Goal: Task Accomplishment & Management: Manage account settings

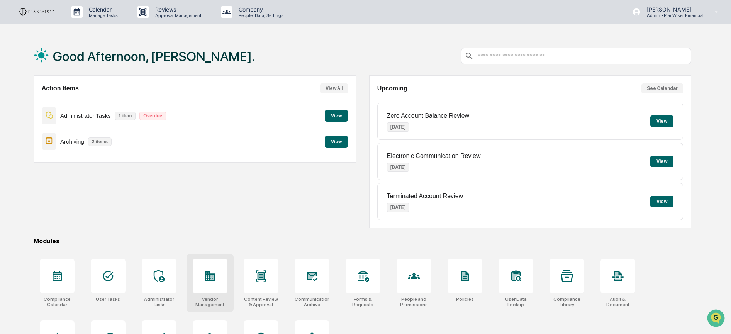
click at [216, 288] on div at bounding box center [210, 276] width 35 height 35
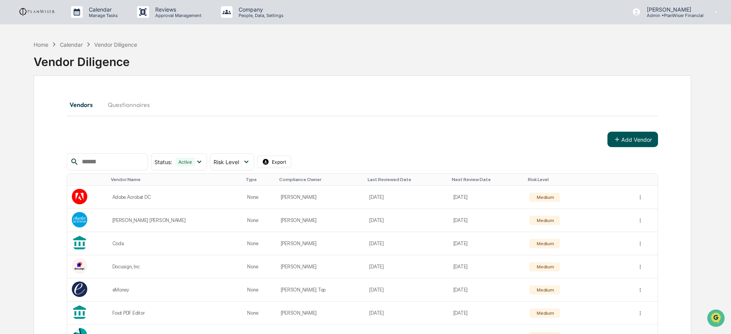
click at [640, 139] on button "Add Vendor" at bounding box center [633, 139] width 51 height 15
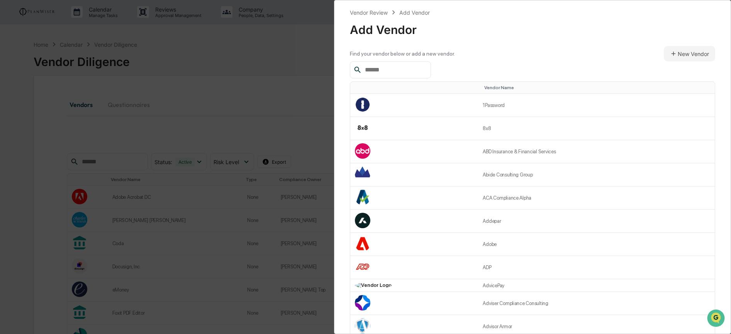
click at [405, 70] on input "text" at bounding box center [395, 70] width 66 height 10
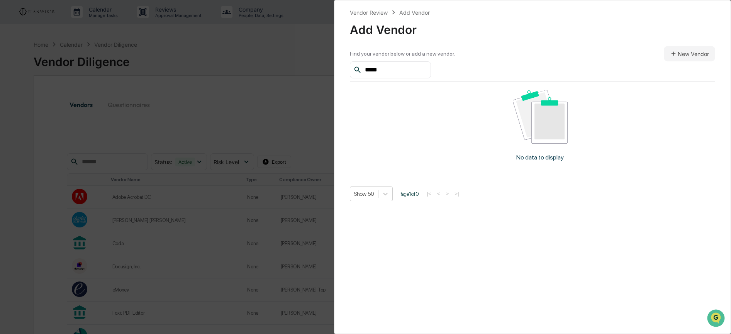
type input "*****"
click at [700, 53] on button "New Vendor" at bounding box center [689, 53] width 51 height 15
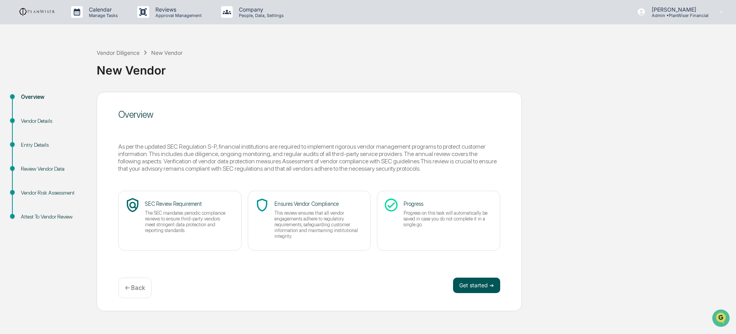
click at [478, 290] on button "Get started ➔" at bounding box center [476, 285] width 47 height 15
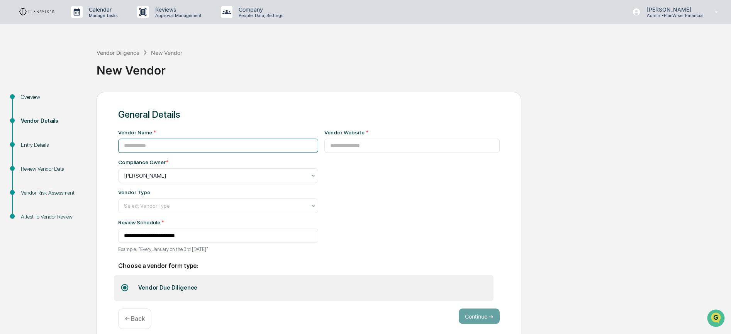
click at [228, 143] on input at bounding box center [218, 146] width 200 height 14
type input "*********"
click at [358, 143] on input at bounding box center [412, 146] width 176 height 14
paste input "**********"
type input "**********"
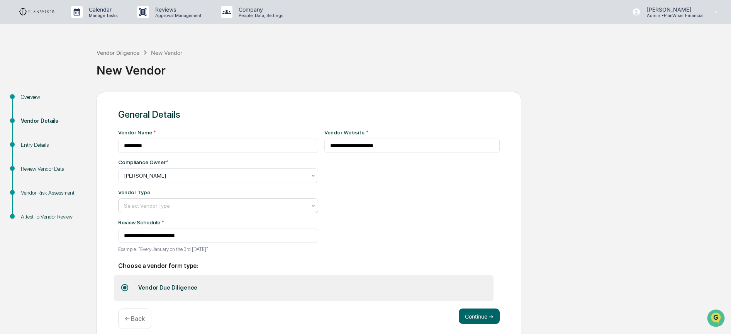
click at [240, 209] on div at bounding box center [215, 206] width 182 height 8
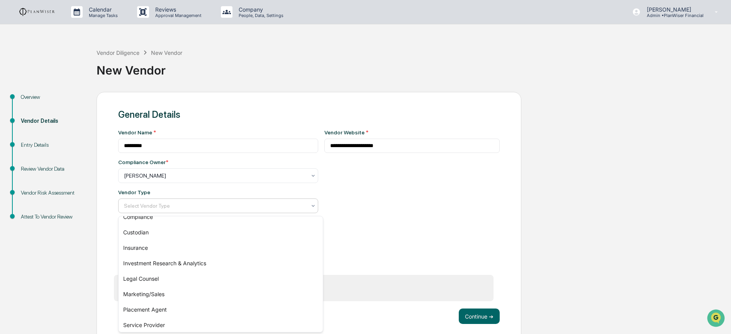
scroll to position [88, 0]
click at [225, 306] on div "IT Systems" at bounding box center [221, 307] width 204 height 15
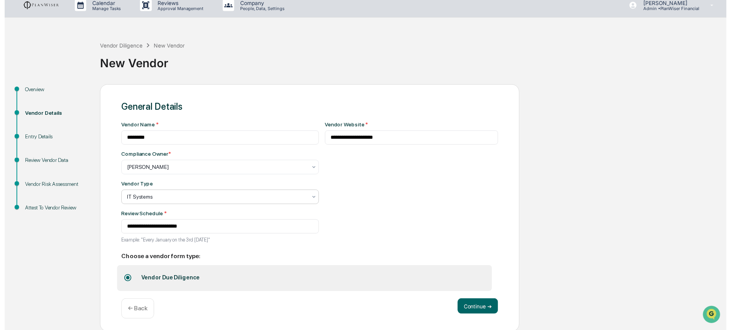
scroll to position [7, 0]
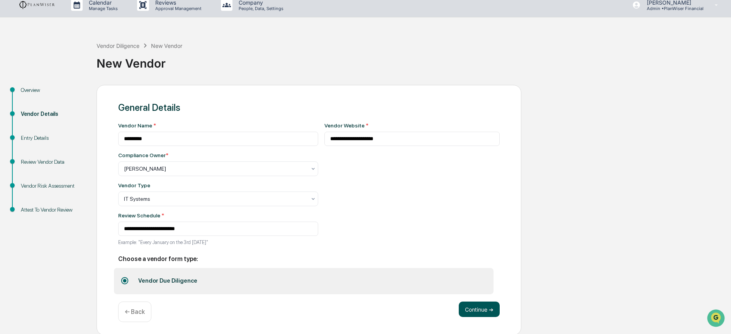
drag, startPoint x: 477, startPoint y: 311, endPoint x: 477, endPoint y: 306, distance: 5.0
click at [477, 310] on button "Continue ➔" at bounding box center [479, 309] width 41 height 15
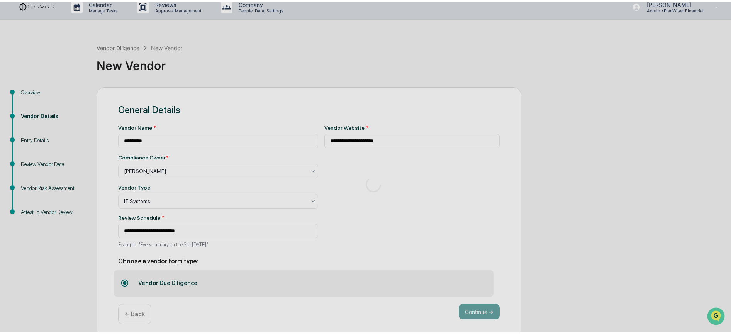
scroll to position [0, 0]
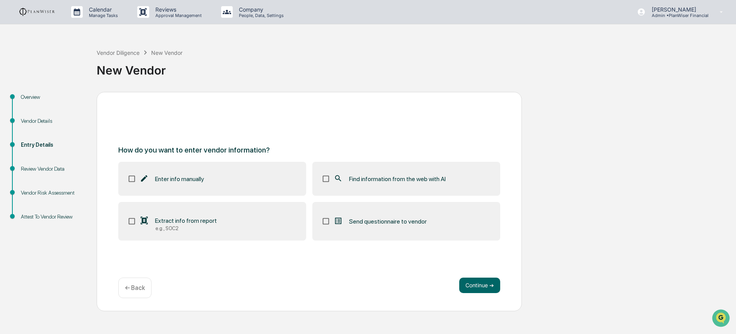
click at [384, 186] on label "Find information from the web with AI" at bounding box center [406, 179] width 188 height 34
click at [489, 289] on button "Continue ➔" at bounding box center [479, 285] width 41 height 15
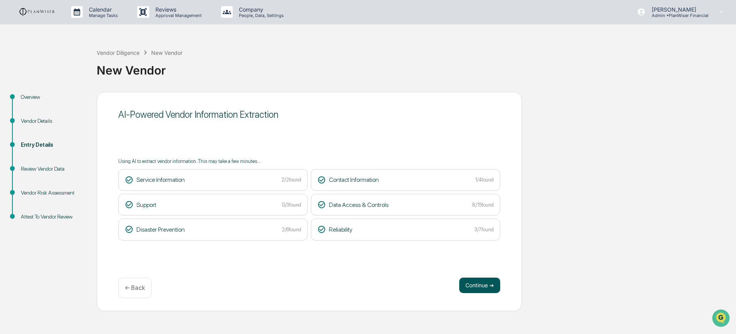
click at [485, 287] on button "Continue ➔" at bounding box center [479, 285] width 41 height 15
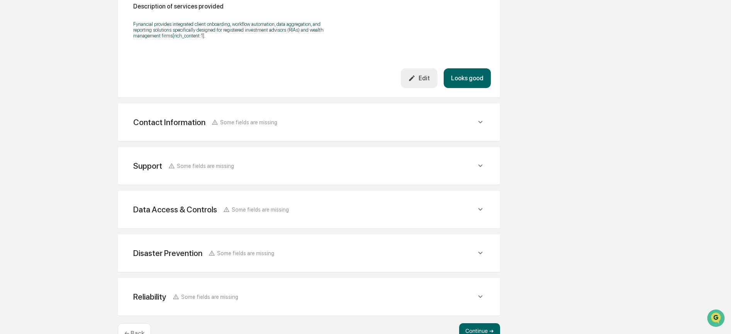
scroll to position [271, 0]
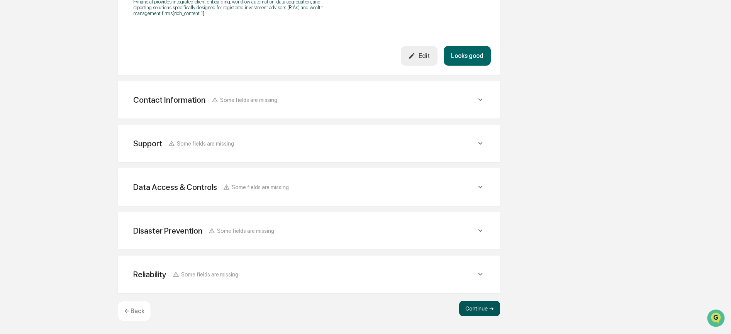
click at [471, 310] on button "Continue ➔" at bounding box center [479, 308] width 41 height 15
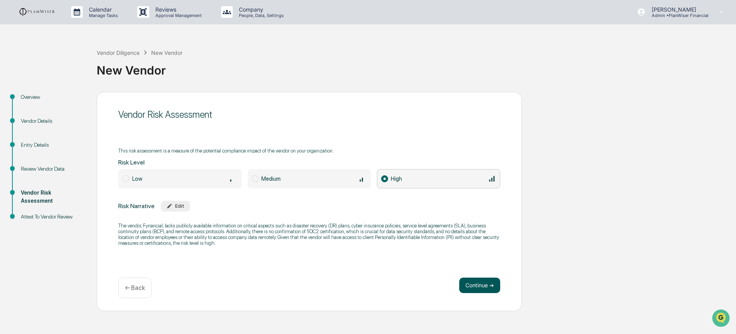
click at [478, 282] on button "Continue ➔" at bounding box center [479, 285] width 41 height 15
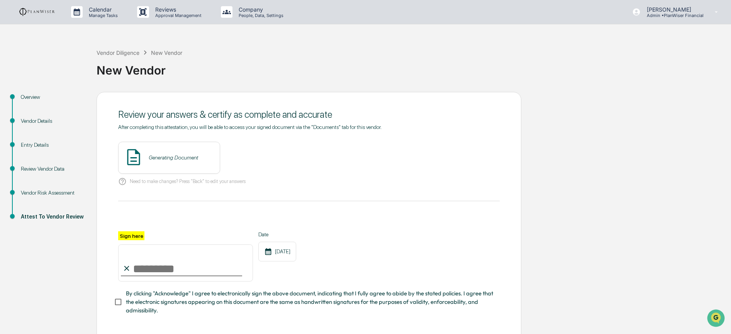
click at [187, 276] on input "Sign here" at bounding box center [185, 263] width 135 height 37
type input "**********"
click at [155, 307] on span "By clicking "Acknowledge" I agree to electronically sign the above document, in…" at bounding box center [310, 302] width 368 height 26
click at [250, 156] on button "View" at bounding box center [257, 157] width 20 height 12
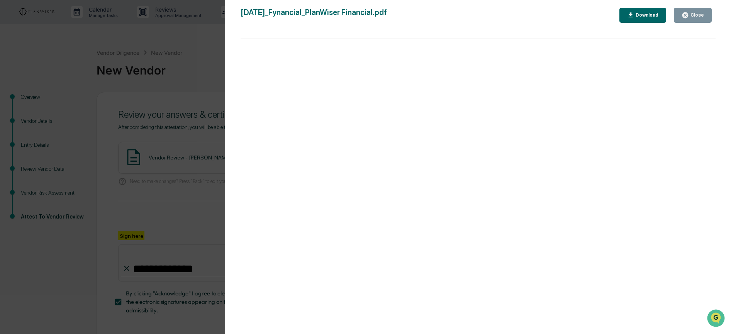
click at [710, 14] on button "Close" at bounding box center [693, 15] width 38 height 15
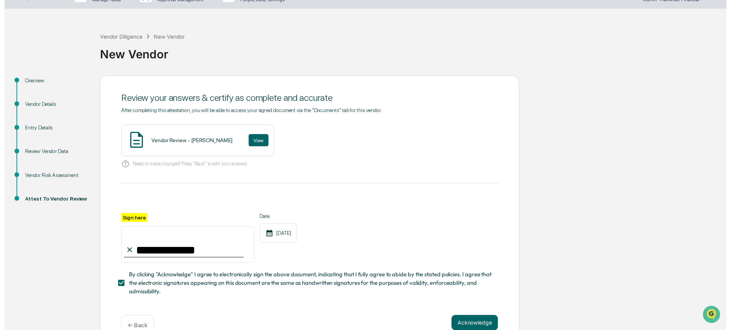
scroll to position [33, 0]
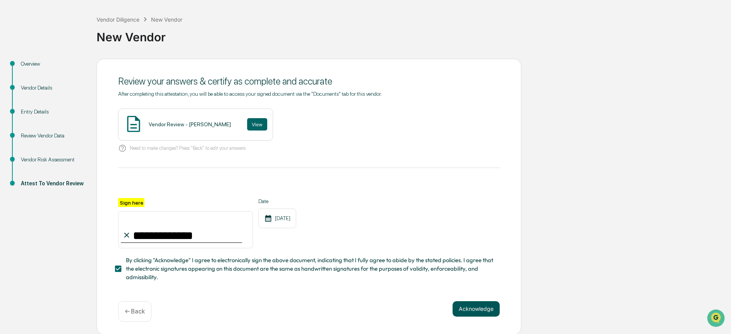
click at [480, 308] on button "Acknowledge" at bounding box center [476, 308] width 47 height 15
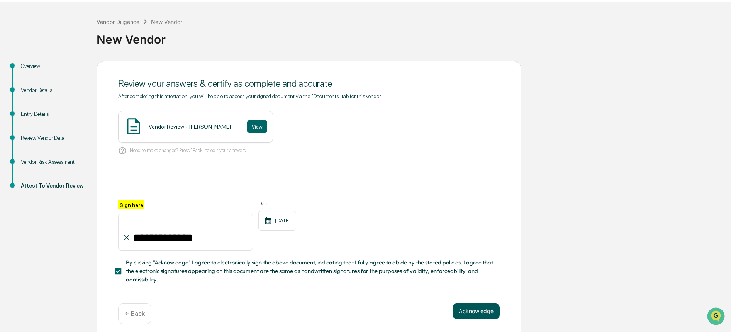
scroll to position [0, 0]
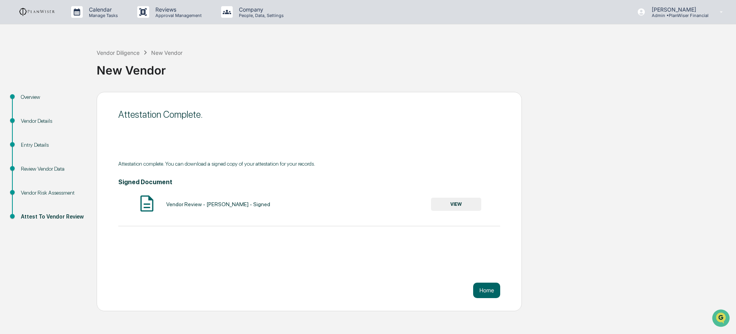
click at [33, 15] on img at bounding box center [37, 11] width 37 height 9
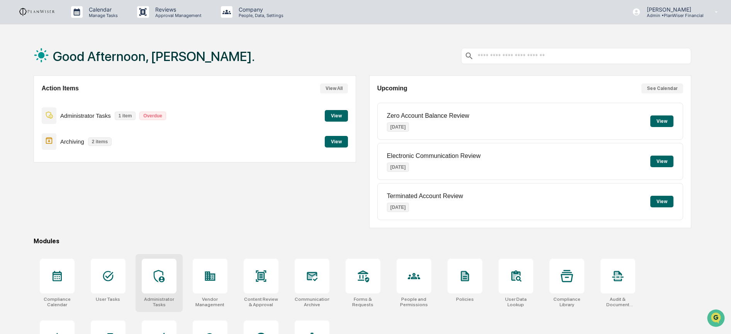
click at [149, 287] on div at bounding box center [159, 276] width 35 height 35
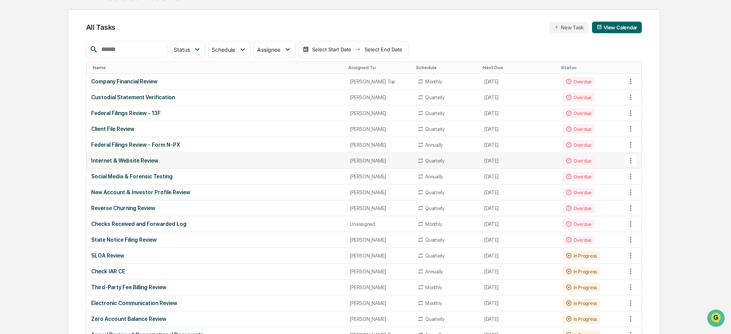
scroll to position [100, 0]
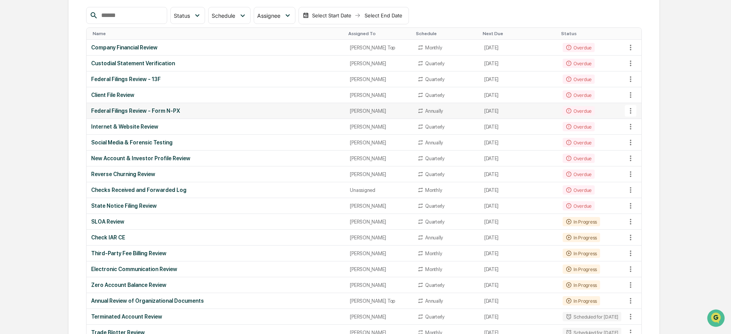
click at [526, 114] on td "[DATE]" at bounding box center [519, 111] width 78 height 16
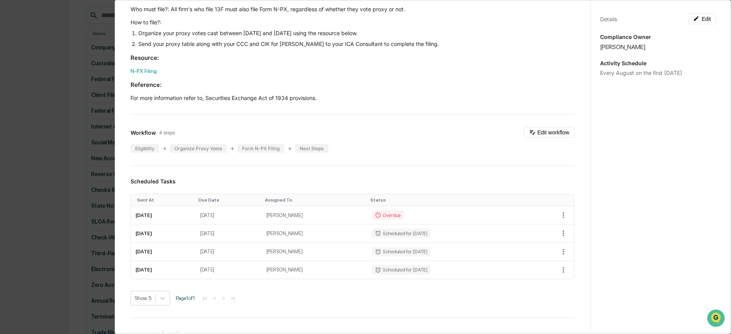
scroll to position [159, 0]
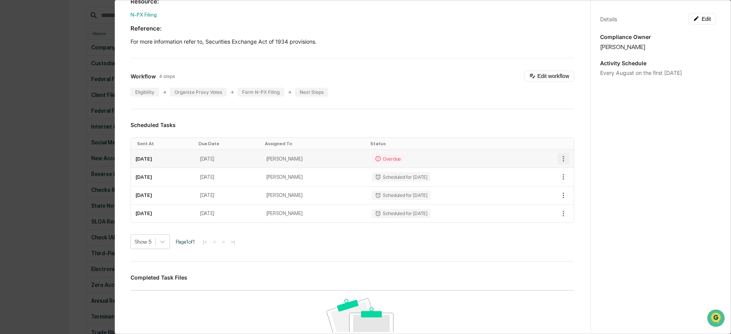
click at [559, 160] on icon "button" at bounding box center [563, 159] width 8 height 8
click at [571, 189] on li "Delete task" at bounding box center [586, 187] width 64 height 14
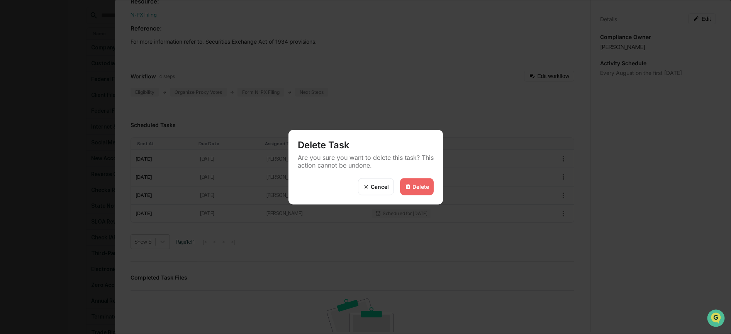
click at [421, 182] on div "Delete" at bounding box center [417, 186] width 34 height 17
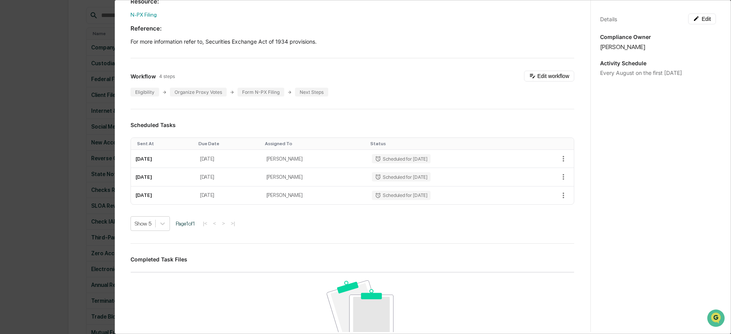
click at [46, 151] on div "Administrator Activity List Federal Filings Review - Form N-PX Start Task Spawn…" at bounding box center [365, 167] width 731 height 334
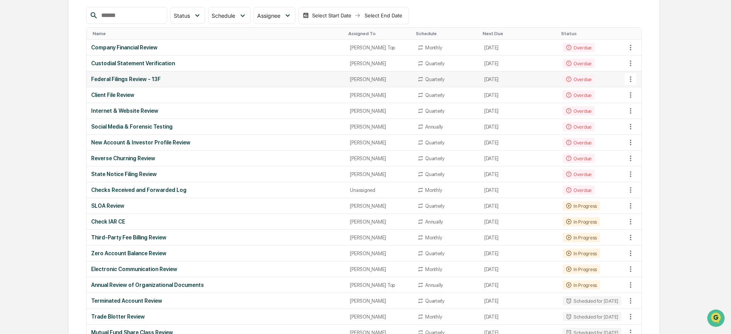
click at [189, 84] on td "Federal Filings Review - 13F" at bounding box center [216, 79] width 259 height 16
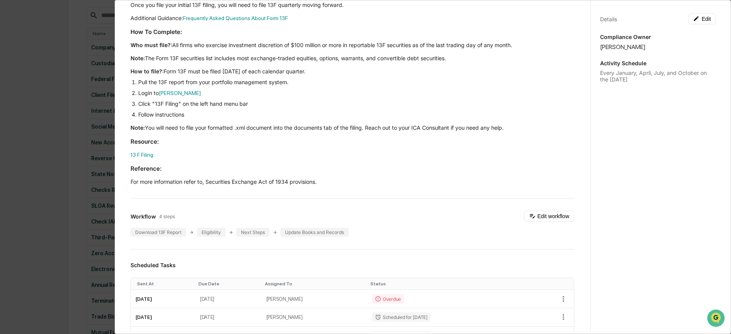
scroll to position [123, 0]
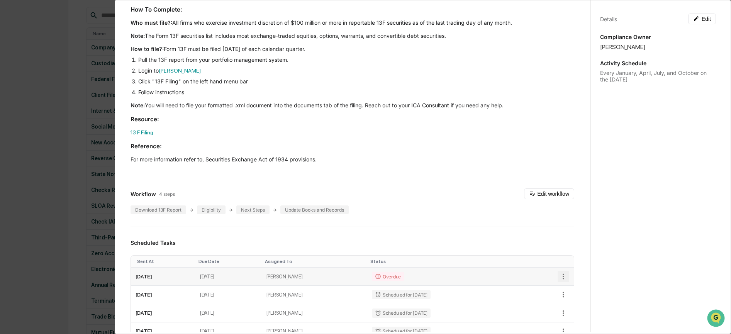
click at [559, 280] on icon "button" at bounding box center [563, 276] width 8 height 8
click at [574, 301] on li "Delete task" at bounding box center [586, 304] width 64 height 14
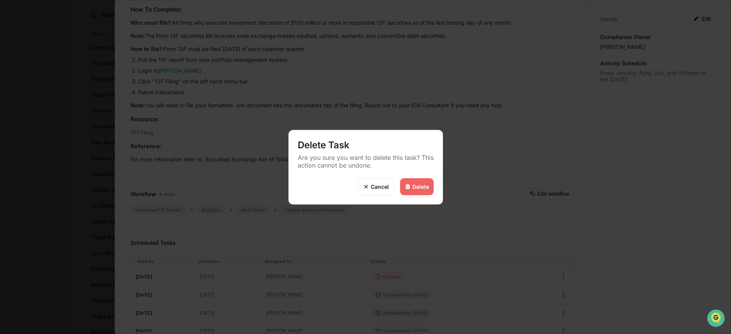
click at [423, 184] on div "Delete" at bounding box center [421, 186] width 17 height 7
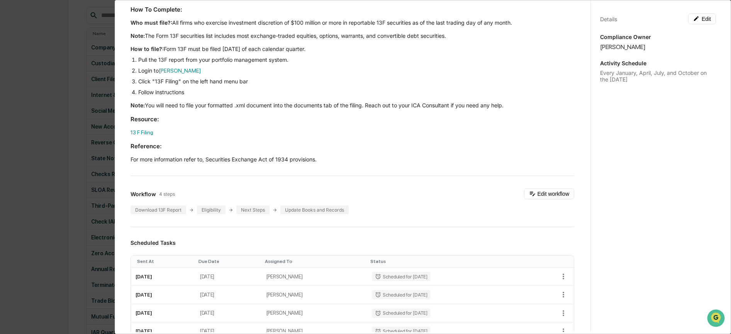
click at [41, 207] on div "Administrator Activity List Federal Filings Review - 13F Start Task Spawn Task …" at bounding box center [365, 167] width 731 height 334
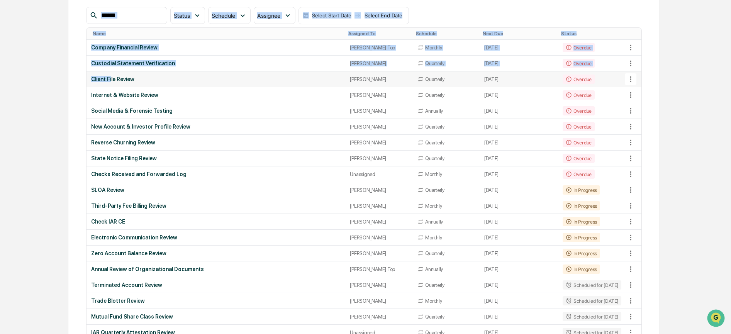
drag, startPoint x: 2, startPoint y: 87, endPoint x: 113, endPoint y: 82, distance: 110.6
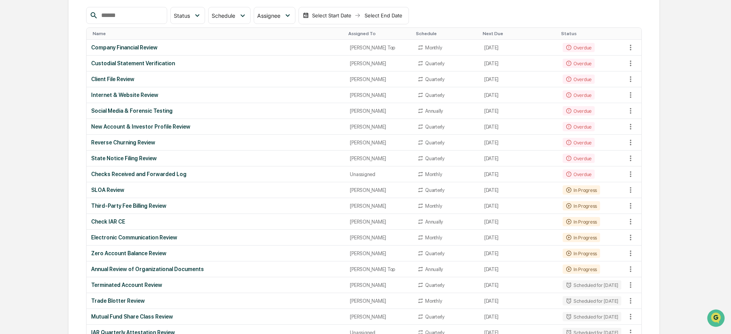
drag, startPoint x: 2, startPoint y: 70, endPoint x: 26, endPoint y: 60, distance: 26.0
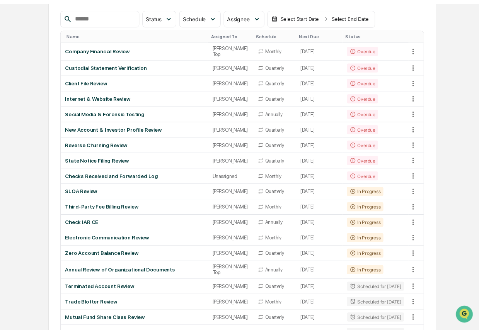
scroll to position [96, 0]
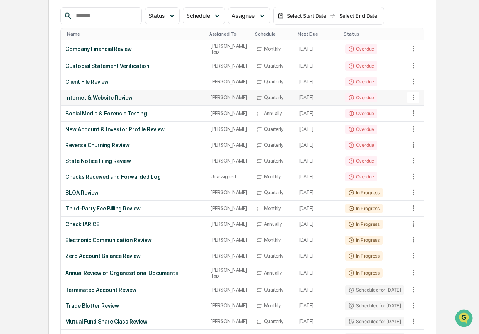
click at [154, 101] on div "Internet & Website Review" at bounding box center [133, 98] width 136 height 6
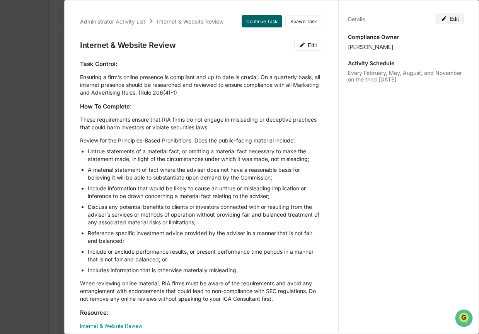
click at [443, 19] on button "Edit" at bounding box center [450, 19] width 28 height 11
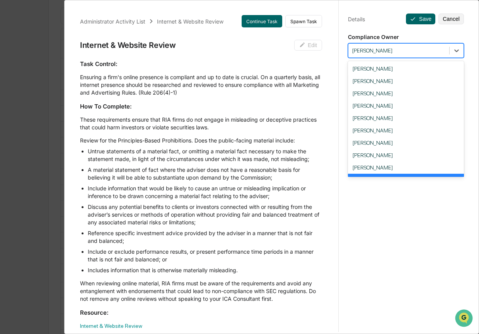
click at [416, 50] on div at bounding box center [398, 50] width 93 height 7
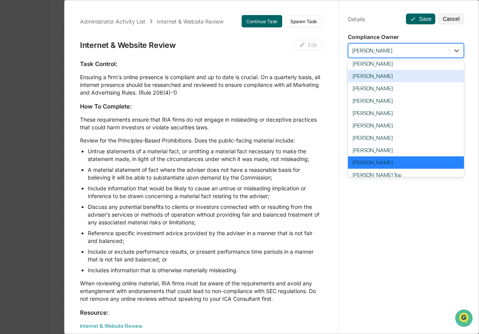
click at [398, 73] on div "[PERSON_NAME]" at bounding box center [406, 76] width 116 height 12
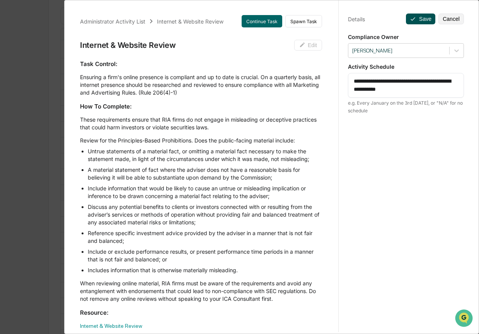
click at [411, 21] on button "Save" at bounding box center [420, 19] width 29 height 11
click at [414, 19] on button "Save" at bounding box center [420, 19] width 29 height 11
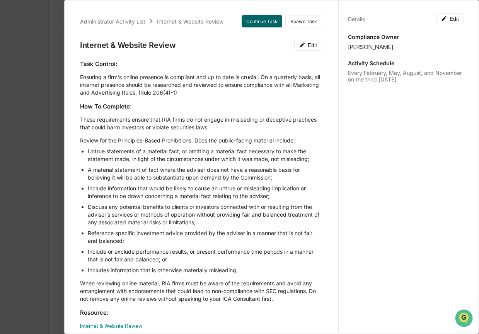
click at [52, 135] on div "Administrator Activity List Internet & Website Review Continue Task Spawn Task …" at bounding box center [239, 167] width 479 height 334
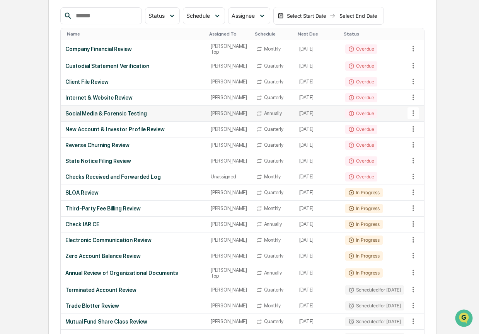
click at [92, 117] on div "Social Media & Forensic Testing" at bounding box center [133, 113] width 136 height 6
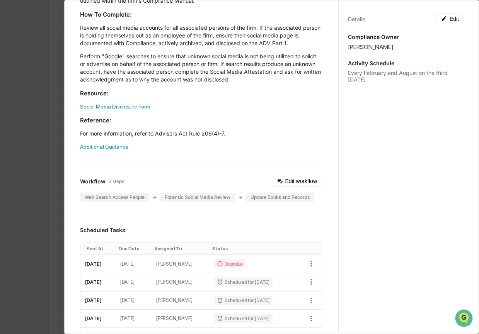
scroll to position [112, 0]
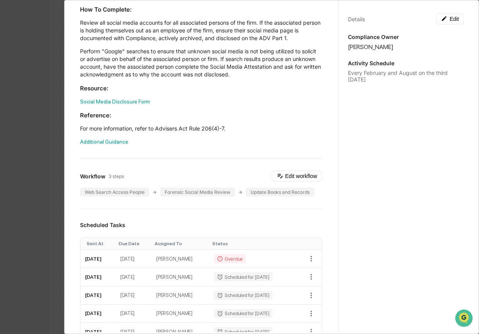
click at [45, 107] on div "Administrator Activity List Social Media & Forensic Testing Continue Task Spawn…" at bounding box center [239, 167] width 479 height 334
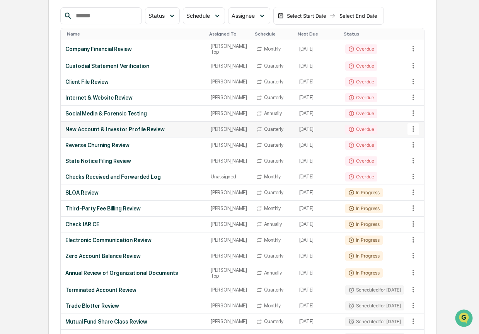
click at [117, 133] on div "New Account & Investor Profile Review" at bounding box center [133, 129] width 136 height 6
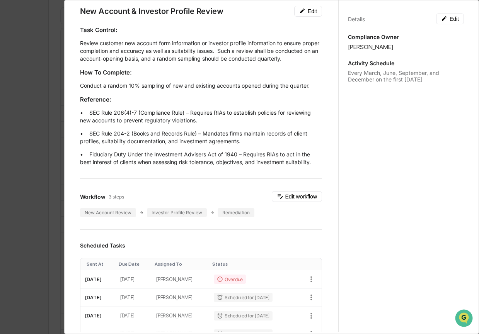
scroll to position [23, 0]
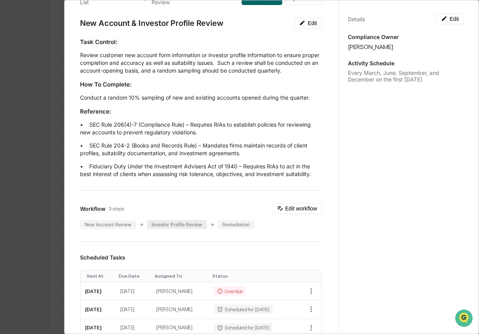
click at [174, 229] on div "Investor Profile Review" at bounding box center [177, 224] width 60 height 9
click at [277, 212] on icon at bounding box center [280, 208] width 7 height 7
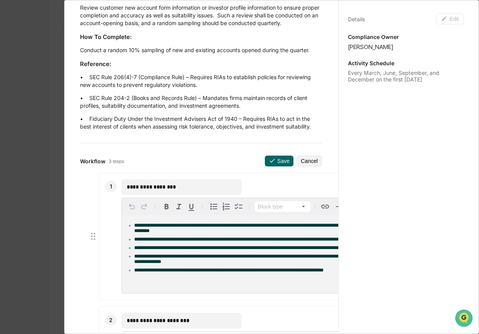
scroll to position [179, 0]
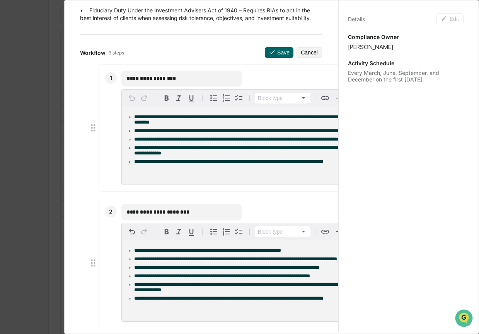
click at [37, 68] on div "**********" at bounding box center [239, 167] width 479 height 334
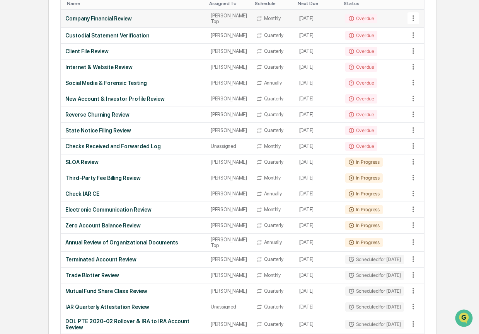
scroll to position [47, 0]
